Goal: Information Seeking & Learning: Find specific fact

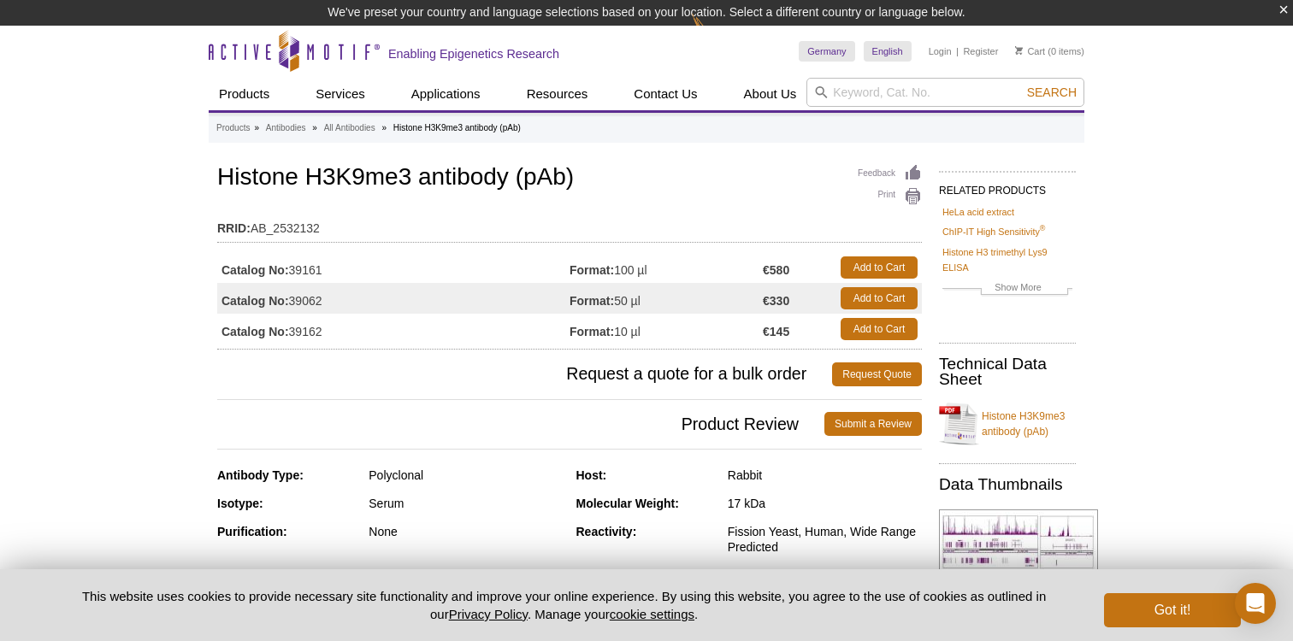
click at [311, 273] on td "Catalog No: 39161" at bounding box center [393, 267] width 352 height 31
copy td "39161"
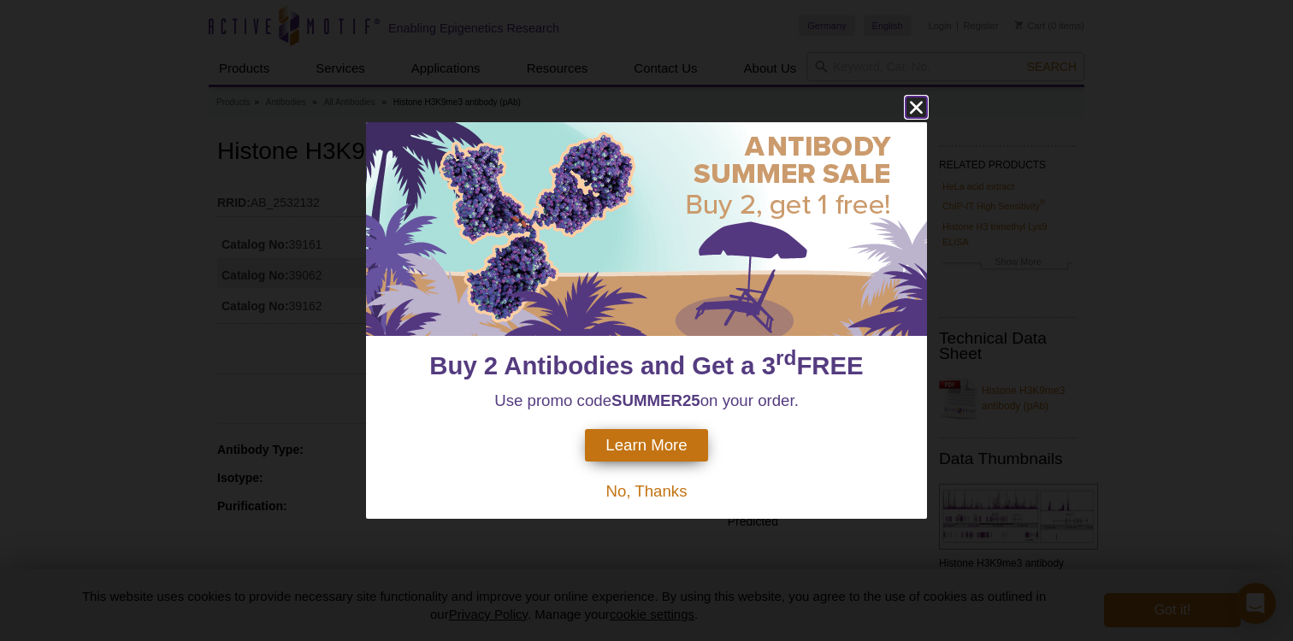
click at [921, 101] on icon "close" at bounding box center [916, 107] width 21 height 21
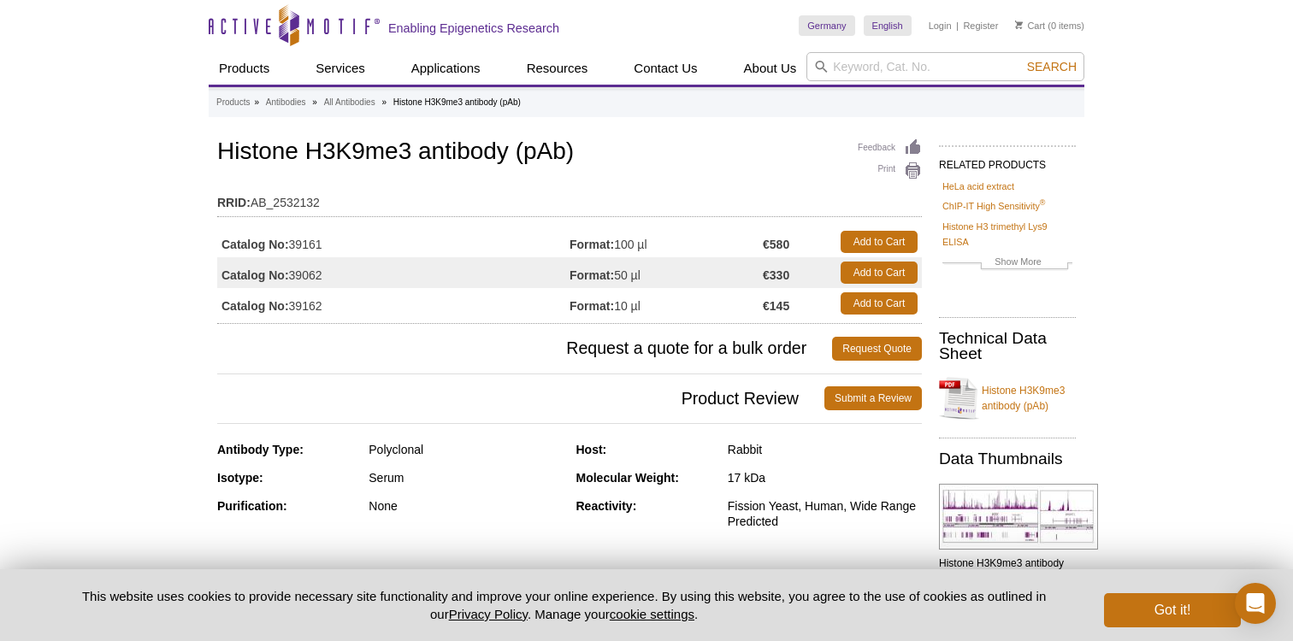
click at [311, 307] on td "Catalog No: 39162" at bounding box center [393, 303] width 352 height 31
click at [304, 275] on td "Catalog No: 39062" at bounding box center [393, 272] width 352 height 31
copy td "39062"
